Goal: Information Seeking & Learning: Find specific fact

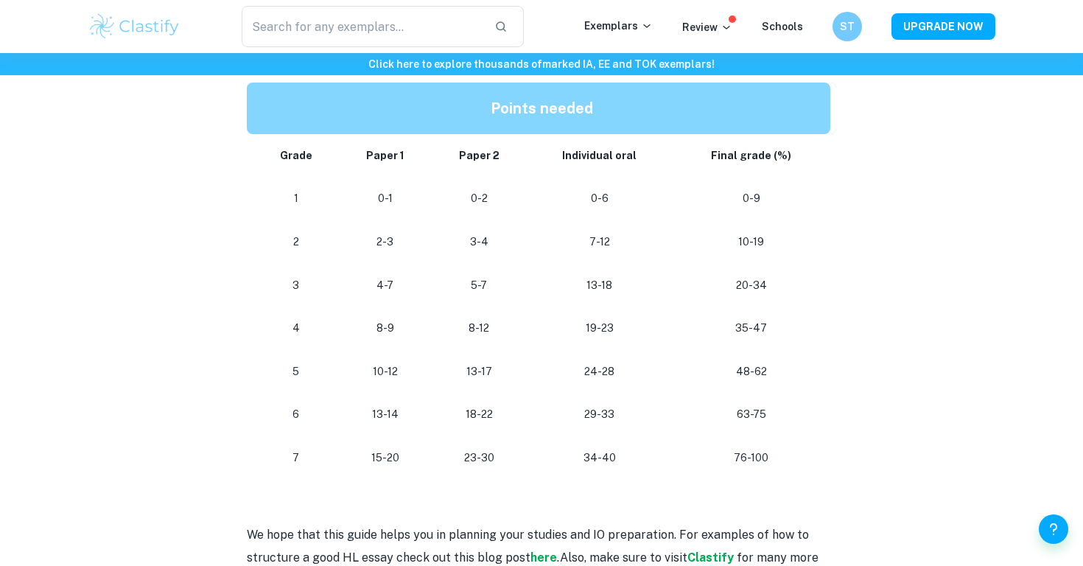
scroll to position [1345, 0]
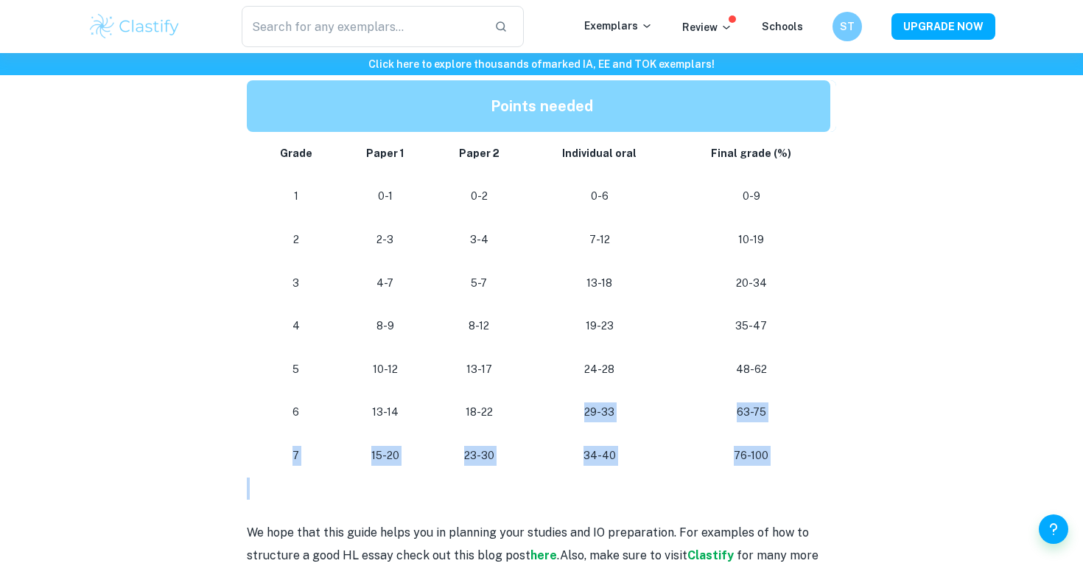
drag, startPoint x: 583, startPoint y: 410, endPoint x: 645, endPoint y: 480, distance: 93.4
click at [621, 443] on td "34-40" at bounding box center [600, 455] width 146 height 43
drag, startPoint x: 368, startPoint y: 455, endPoint x: 472, endPoint y: 468, distance: 105.5
click at [473, 468] on tr "[PHONE_NUMBER] [PHONE_NUMBER]" at bounding box center [541, 455] width 589 height 43
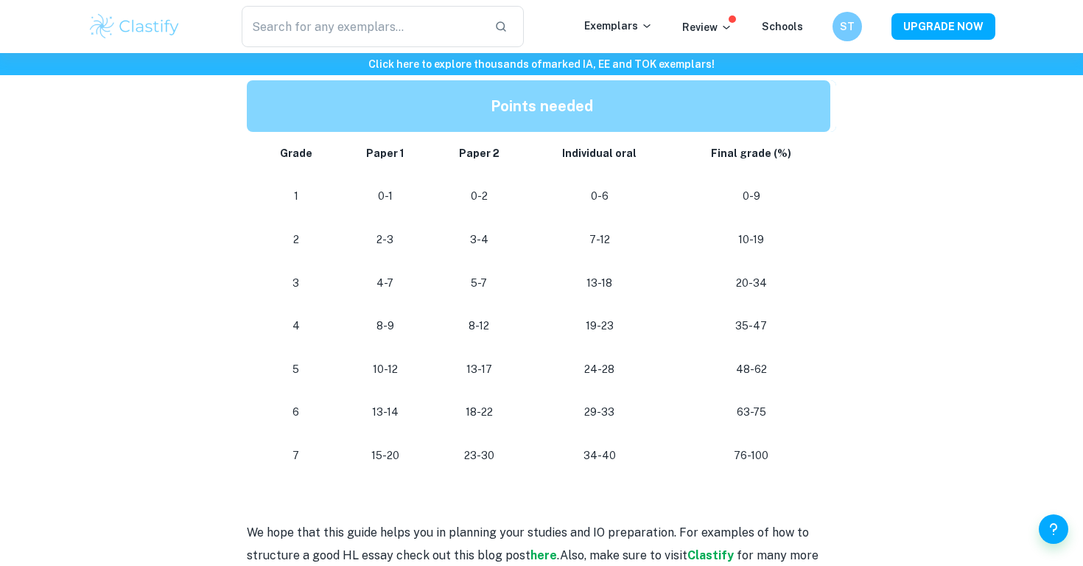
click at [501, 459] on p "23-30" at bounding box center [479, 456] width 72 height 20
drag, startPoint x: 593, startPoint y: 406, endPoint x: 653, endPoint y: 413, distance: 60.0
click at [653, 413] on p "29-33" at bounding box center [600, 412] width 122 height 20
click at [567, 419] on p "29-33" at bounding box center [600, 412] width 122 height 20
